Goal: Transaction & Acquisition: Purchase product/service

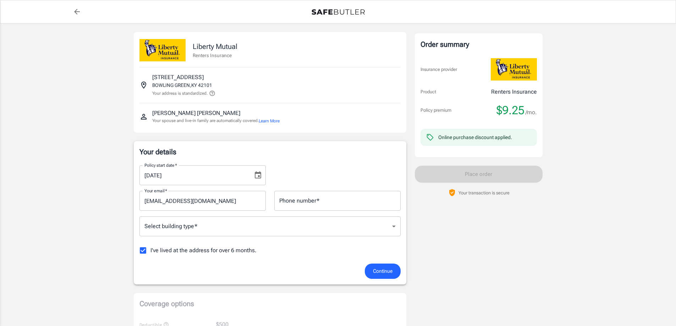
click at [258, 177] on icon "Choose date, selected date is Aug 31, 2025" at bounding box center [258, 174] width 6 height 7
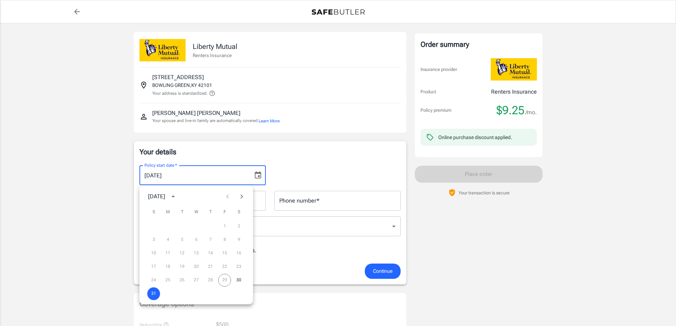
click at [289, 161] on div "Policy start date   * [DATE] Policy start date   *" at bounding box center [270, 173] width 270 height 26
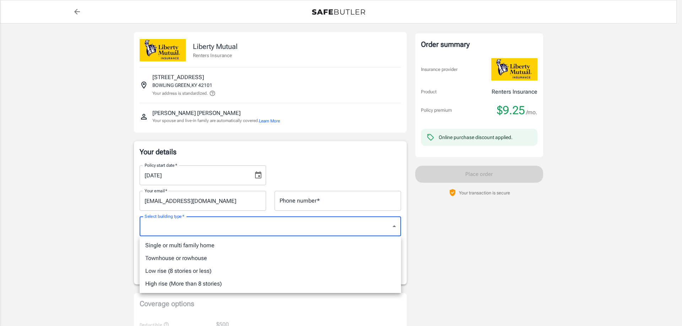
click at [200, 285] on li "High rise (More than 8 stories)" at bounding box center [270, 284] width 261 height 13
type input "highrise"
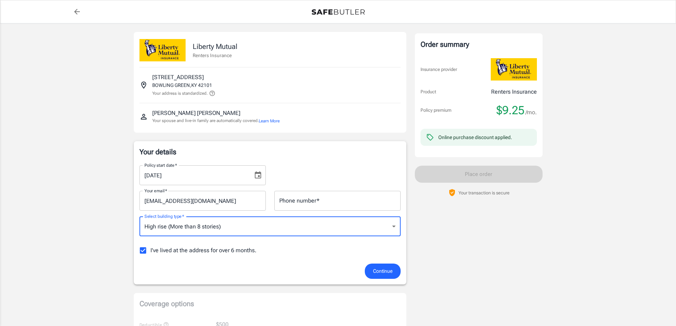
click at [255, 173] on icon "Choose date, selected date is Aug 31, 2025" at bounding box center [258, 174] width 6 height 7
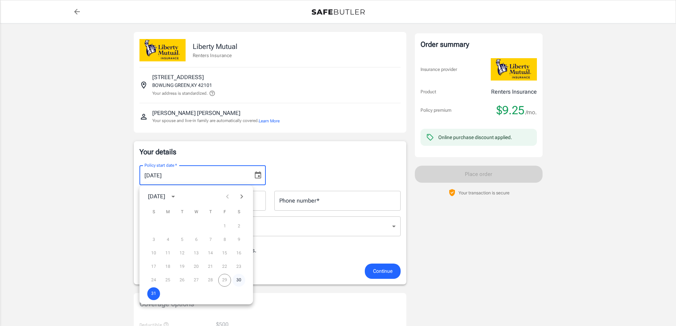
click at [239, 282] on button "30" at bounding box center [239, 280] width 13 height 13
type input "[DATE]"
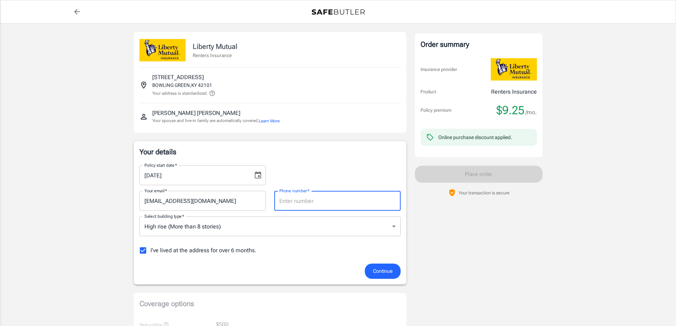
click at [334, 207] on input "Phone number   *" at bounding box center [337, 201] width 126 height 20
type input "4236086261"
click at [332, 154] on p "Your details" at bounding box center [270, 152] width 261 height 10
click at [386, 277] on button "Continue" at bounding box center [383, 271] width 36 height 15
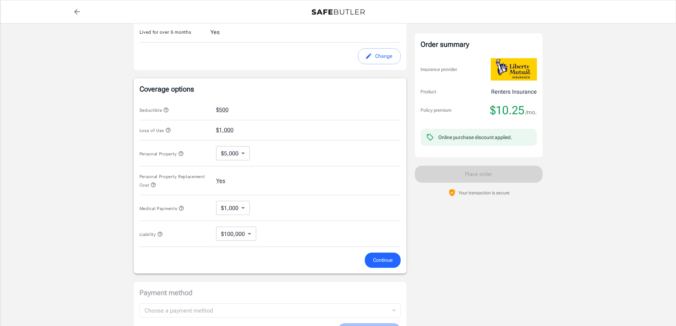
scroll to position [269, 0]
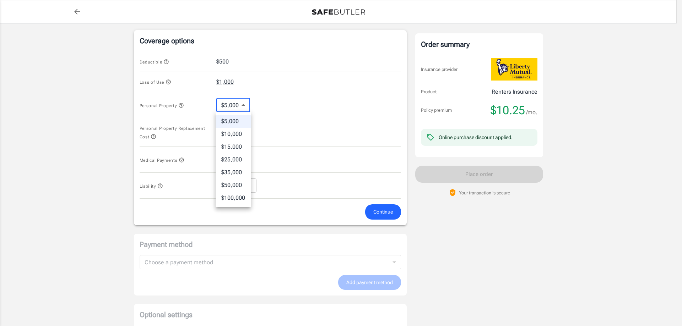
click at [245, 105] on body "Policy premium $ 10.25 /mo Liberty Mutual Renters Insurance [STREET_ADDRESS] Yo…" at bounding box center [341, 70] width 682 height 678
click at [266, 99] on div at bounding box center [341, 163] width 682 height 326
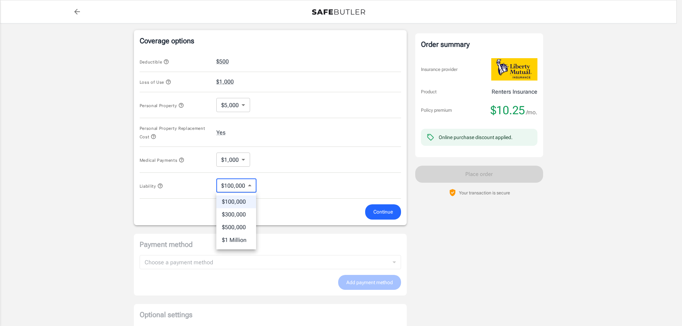
click at [245, 182] on body "Policy premium $ 10.25 /mo Liberty Mutual Renters Insurance [STREET_ADDRESS] Yo…" at bounding box center [341, 70] width 682 height 678
click at [246, 149] on div at bounding box center [341, 163] width 682 height 326
click at [236, 159] on body "Policy premium $ 10.25 /mo Liberty Mutual Renters Insurance [STREET_ADDRESS] Yo…" at bounding box center [341, 70] width 682 height 678
click at [179, 160] on div at bounding box center [341, 163] width 682 height 326
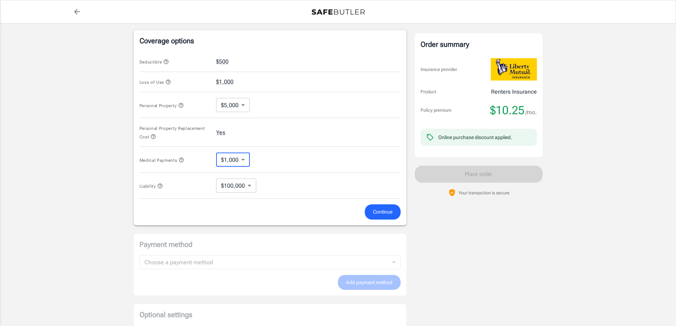
click at [182, 160] on icon "button" at bounding box center [182, 160] width 6 height 6
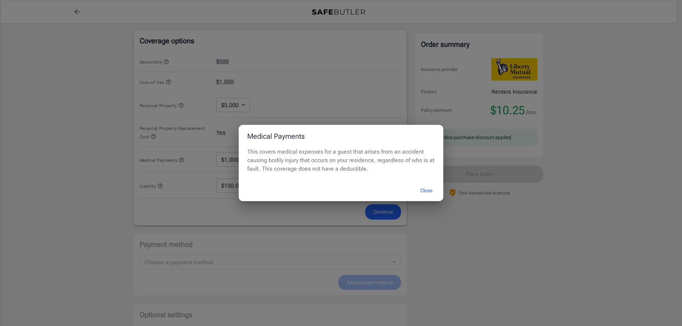
click at [321, 219] on div "Medical Payments This covers medical expenses for a guest that arises from an a…" at bounding box center [341, 163] width 682 height 326
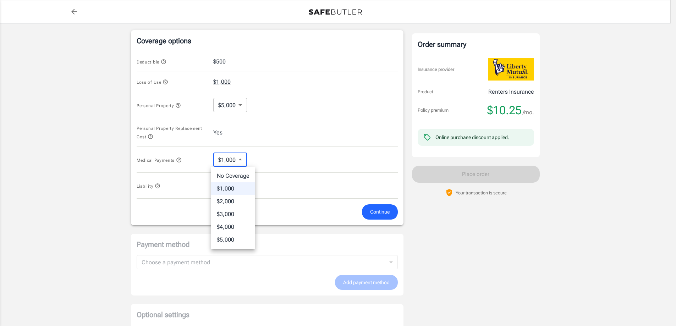
click at [246, 163] on body "Policy premium $ 10.25 /mo Liberty Mutual Renters Insurance [STREET_ADDRESS] Yo…" at bounding box center [338, 70] width 676 height 678
click at [241, 175] on li "No Coverage" at bounding box center [233, 176] width 44 height 13
type input "No Coverage"
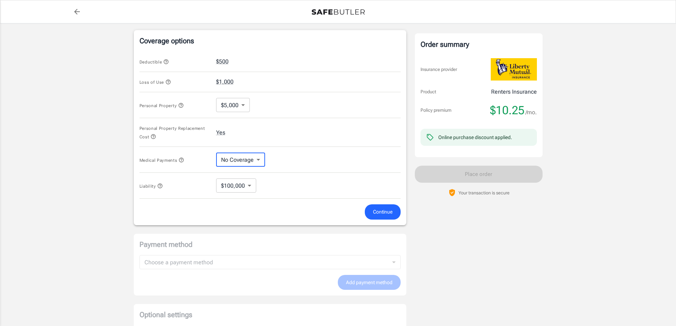
click at [376, 209] on span "Continue" at bounding box center [383, 212] width 20 height 9
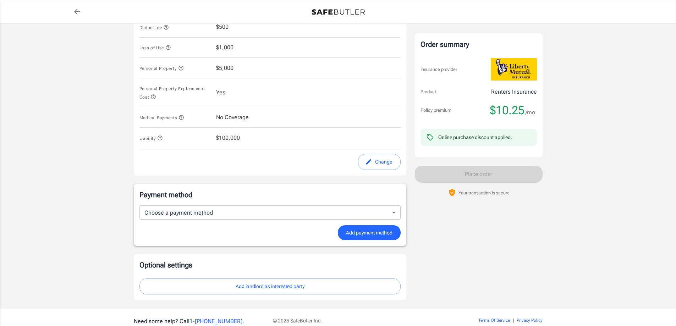
scroll to position [336, 0]
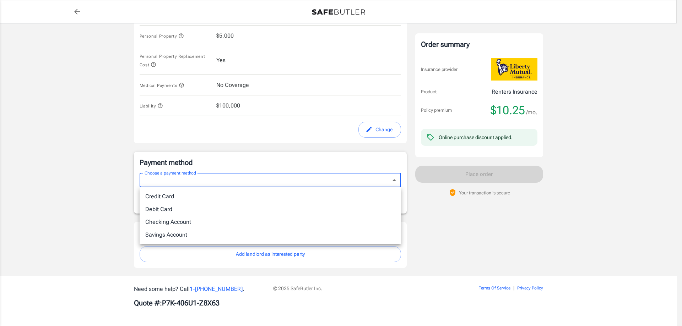
click at [179, 209] on li "Debit Card" at bounding box center [270, 209] width 261 height 13
type input "debit"
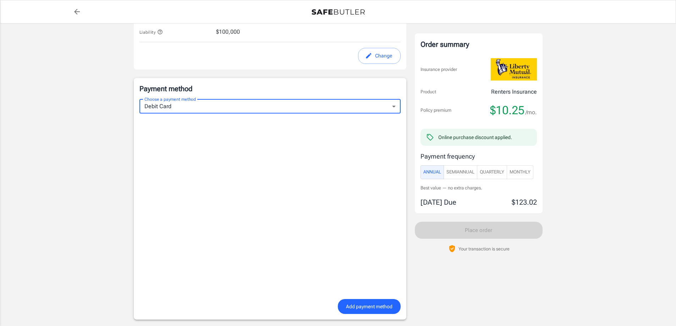
scroll to position [478, 0]
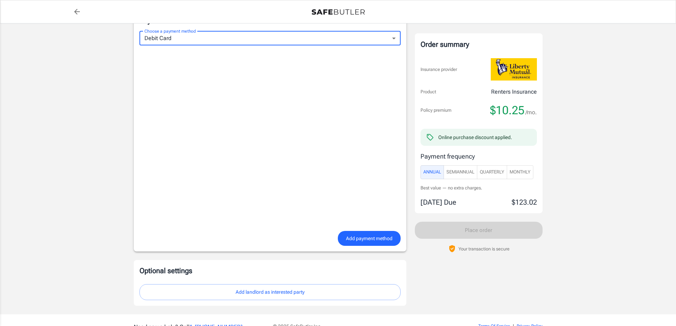
click at [521, 170] on span "Monthly" at bounding box center [520, 172] width 21 height 8
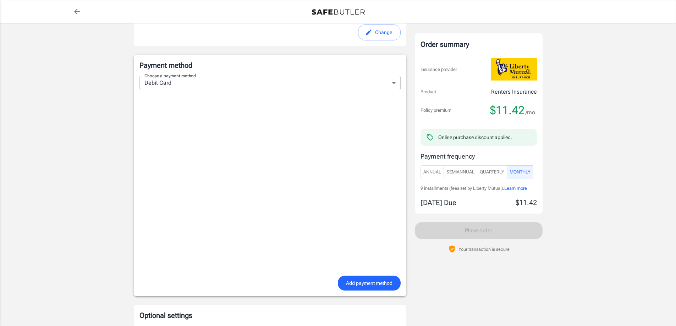
scroll to position [514, 0]
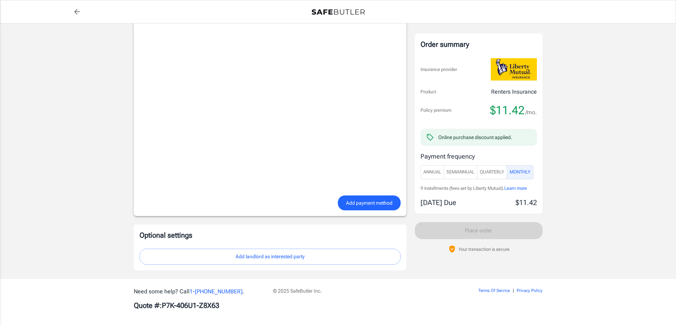
click at [366, 202] on span "Add payment method" at bounding box center [369, 203] width 47 height 9
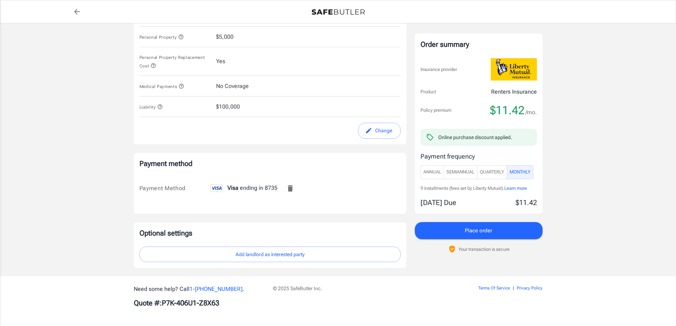
scroll to position [335, 0]
click at [268, 253] on button "Add landlord as interested party" at bounding box center [270, 255] width 261 height 16
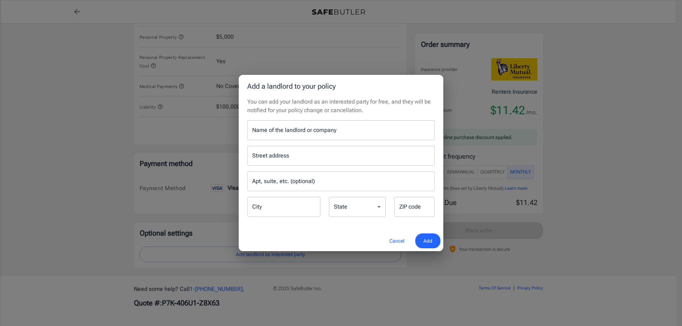
click at [394, 244] on button "Cancel" at bounding box center [396, 241] width 31 height 15
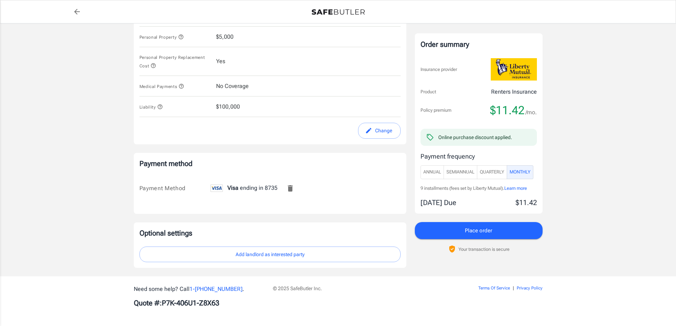
click at [492, 233] on button "Place order" at bounding box center [479, 230] width 128 height 17
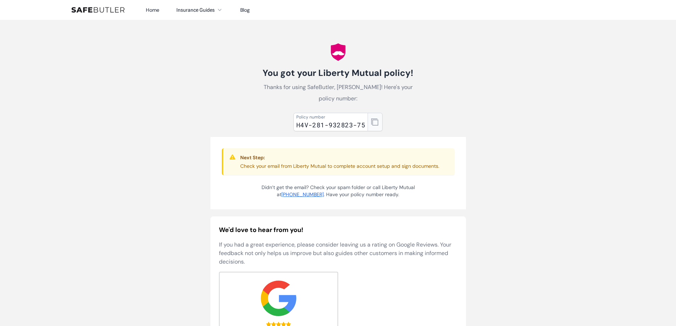
click at [373, 129] on button "button" at bounding box center [375, 122] width 15 height 18
